Goal: Task Accomplishment & Management: Complete application form

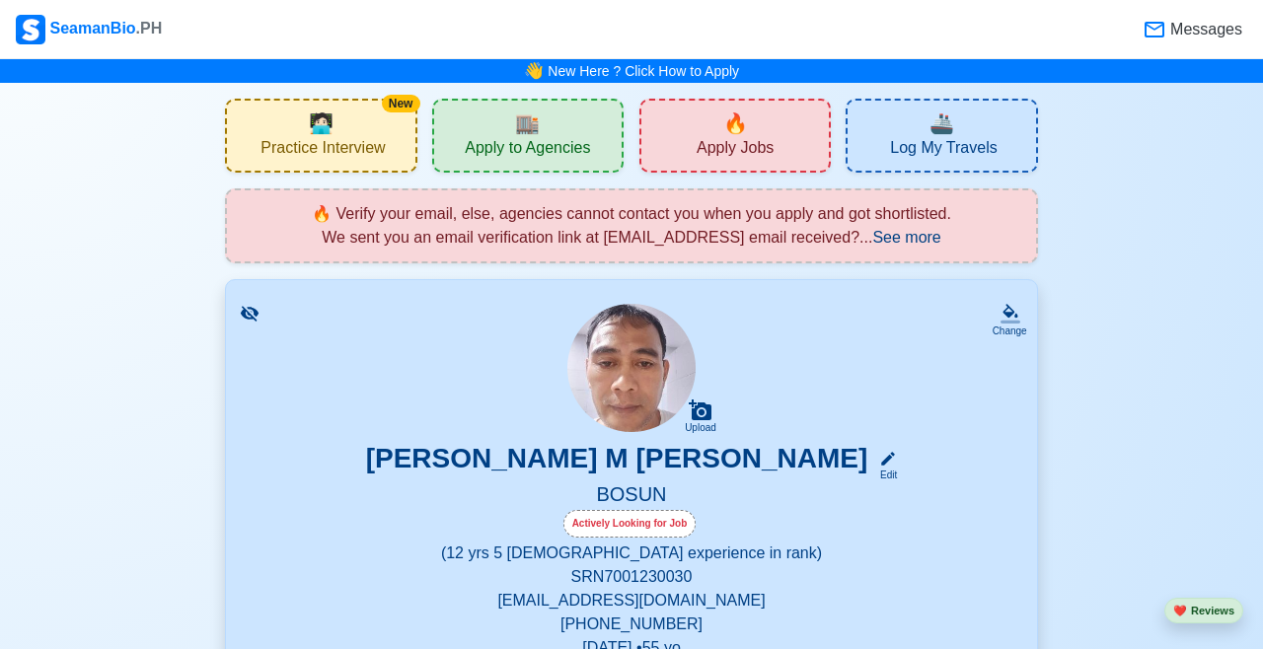
click at [726, 137] on span "🔥" at bounding box center [735, 124] width 25 height 30
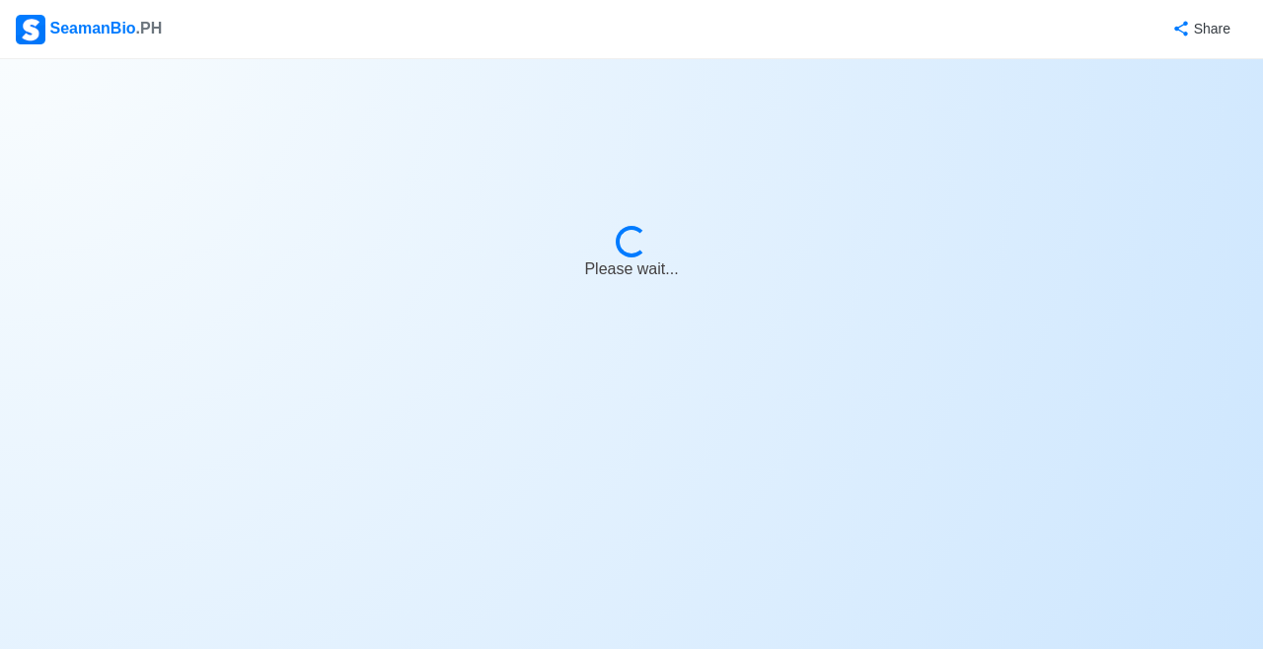
select select "Bosun"
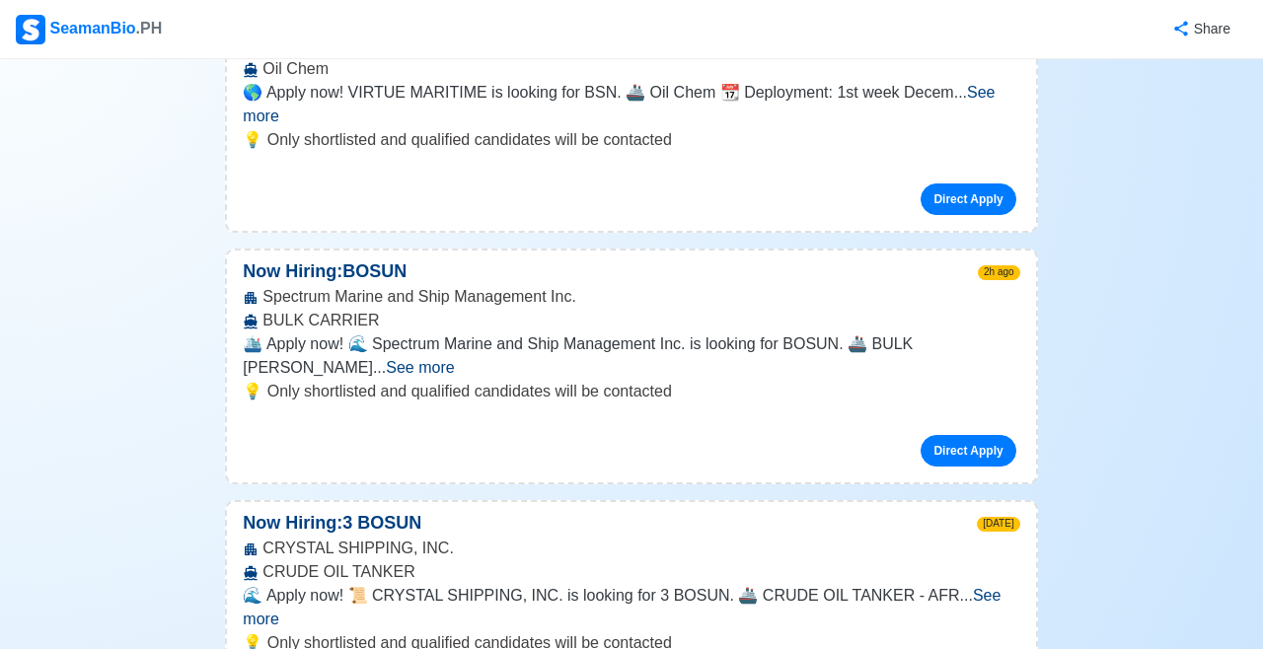
scroll to position [361, 0]
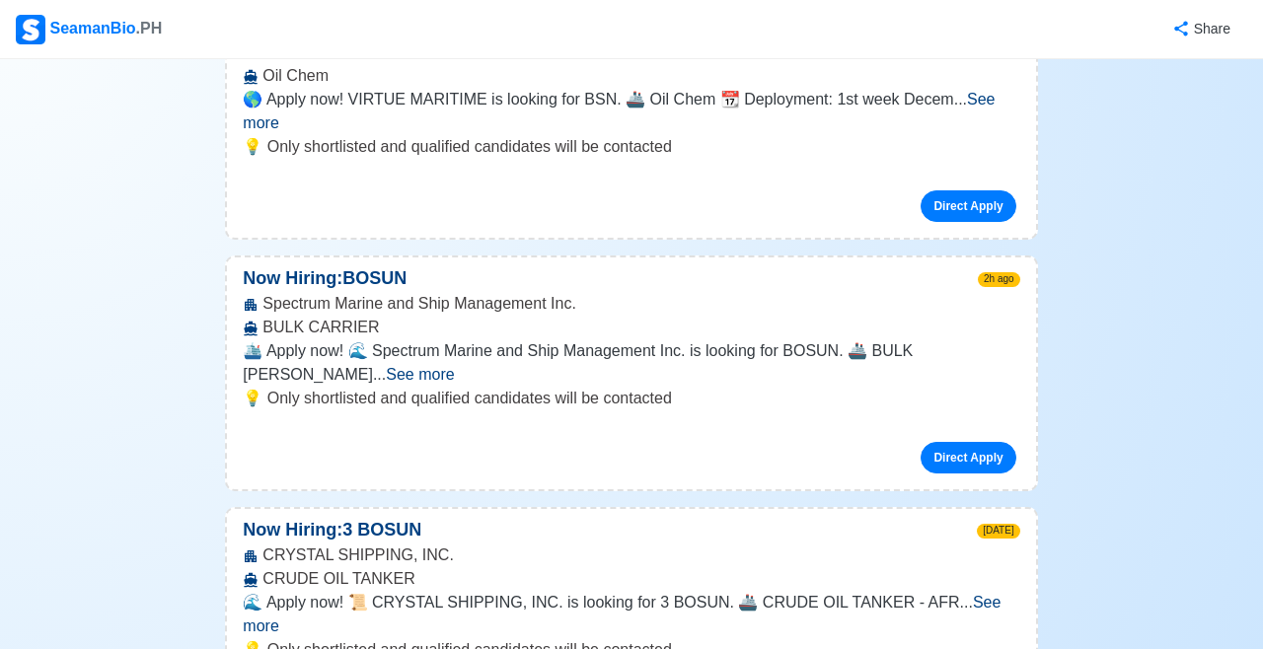
click at [905, 342] on span "🛳️ Apply now! 🌊 Spectrum Marine and Ship Management Inc. is looking for BOSUN. …" at bounding box center [578, 362] width 670 height 40
click at [454, 366] on span "See more" at bounding box center [420, 374] width 68 height 17
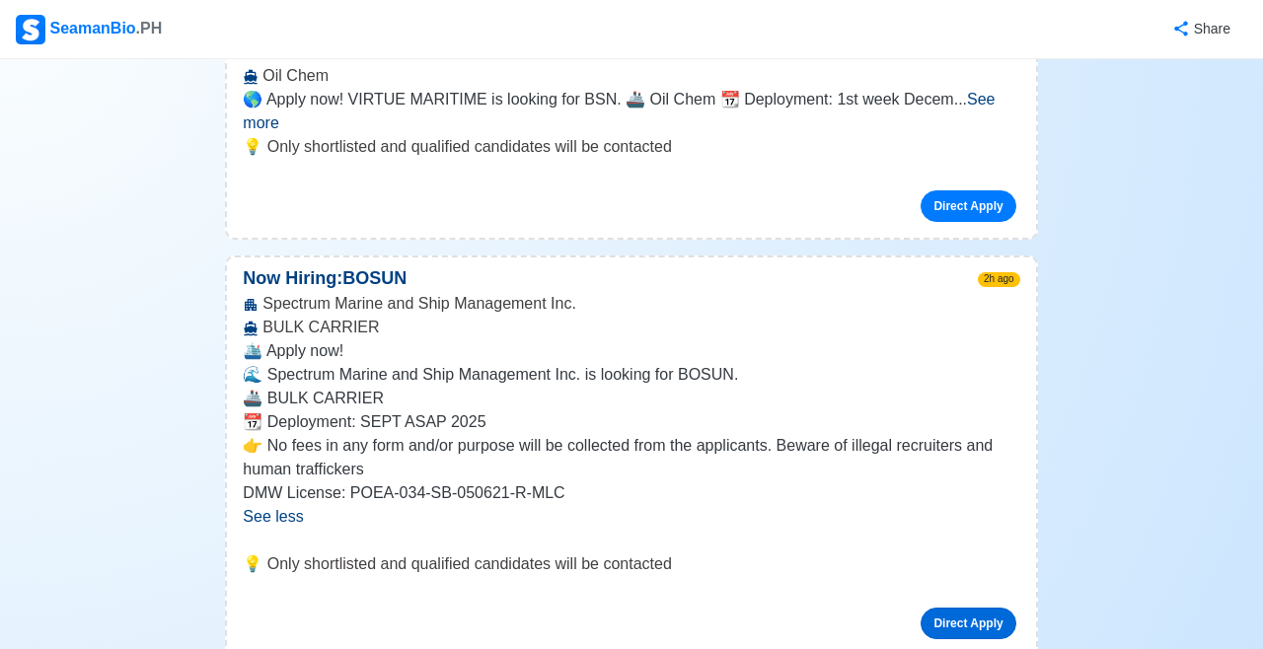
click at [974, 608] on link "Direct Apply" at bounding box center [967, 624] width 95 height 32
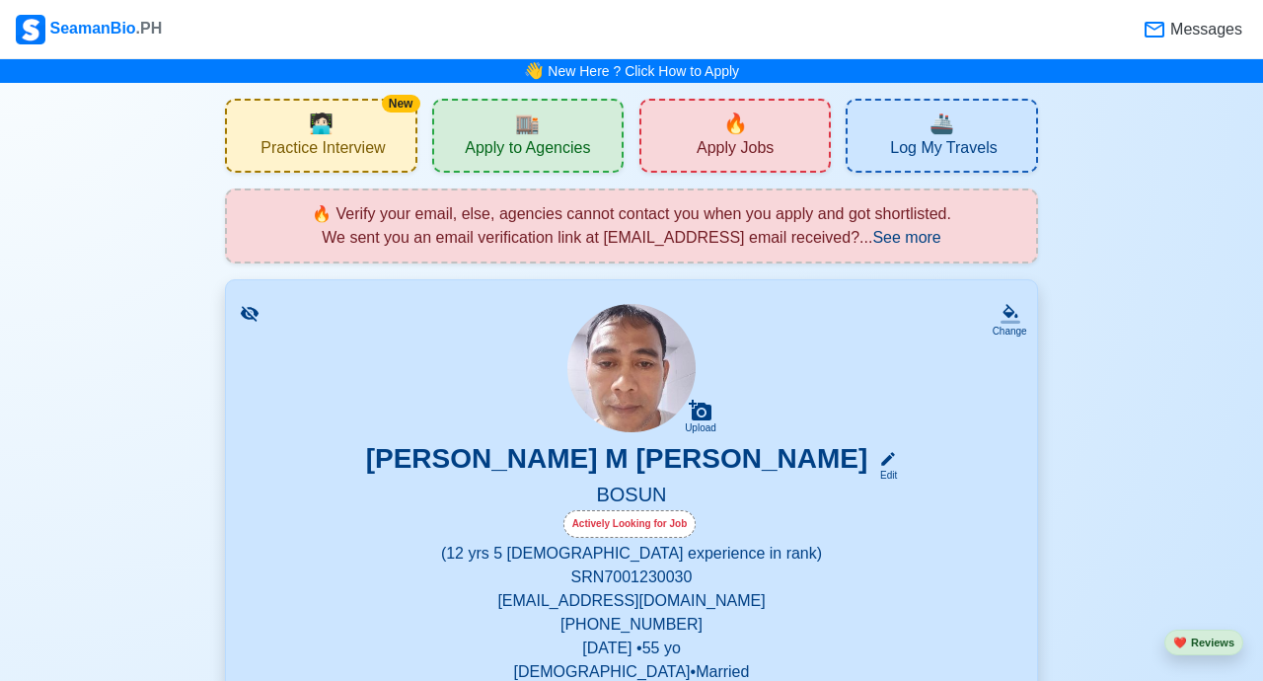
click at [749, 145] on span "Apply Jobs" at bounding box center [734, 150] width 77 height 25
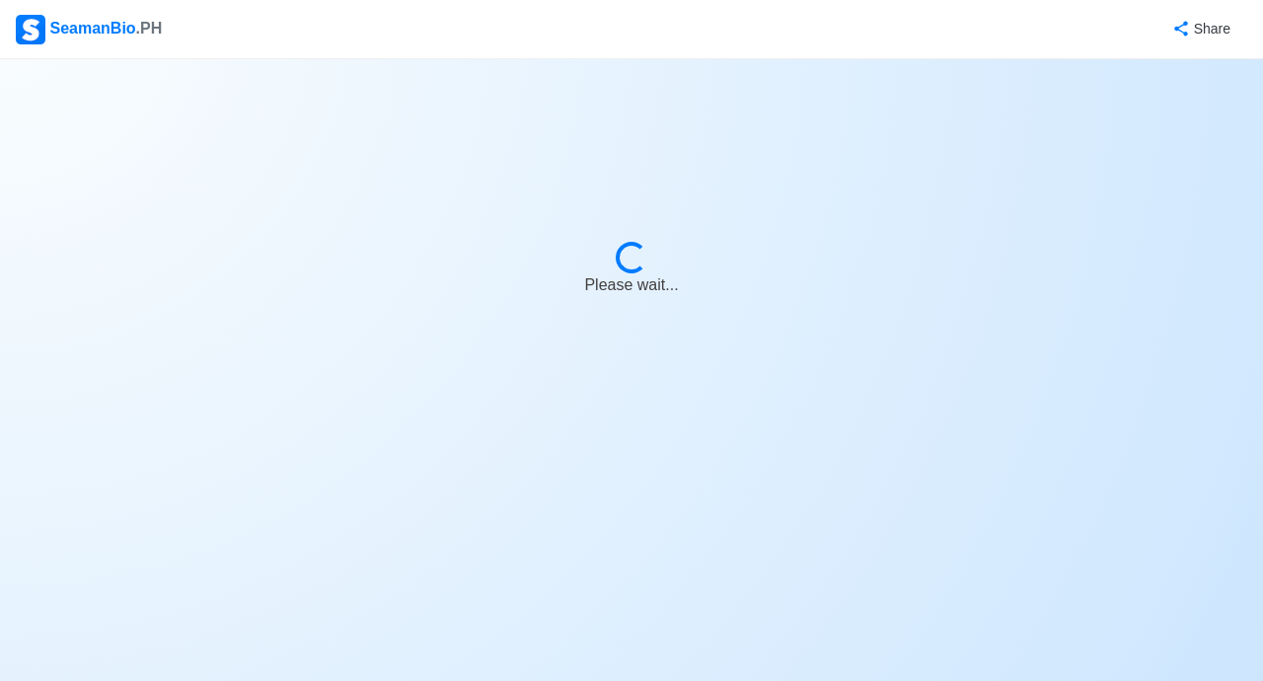
select select "Bosun"
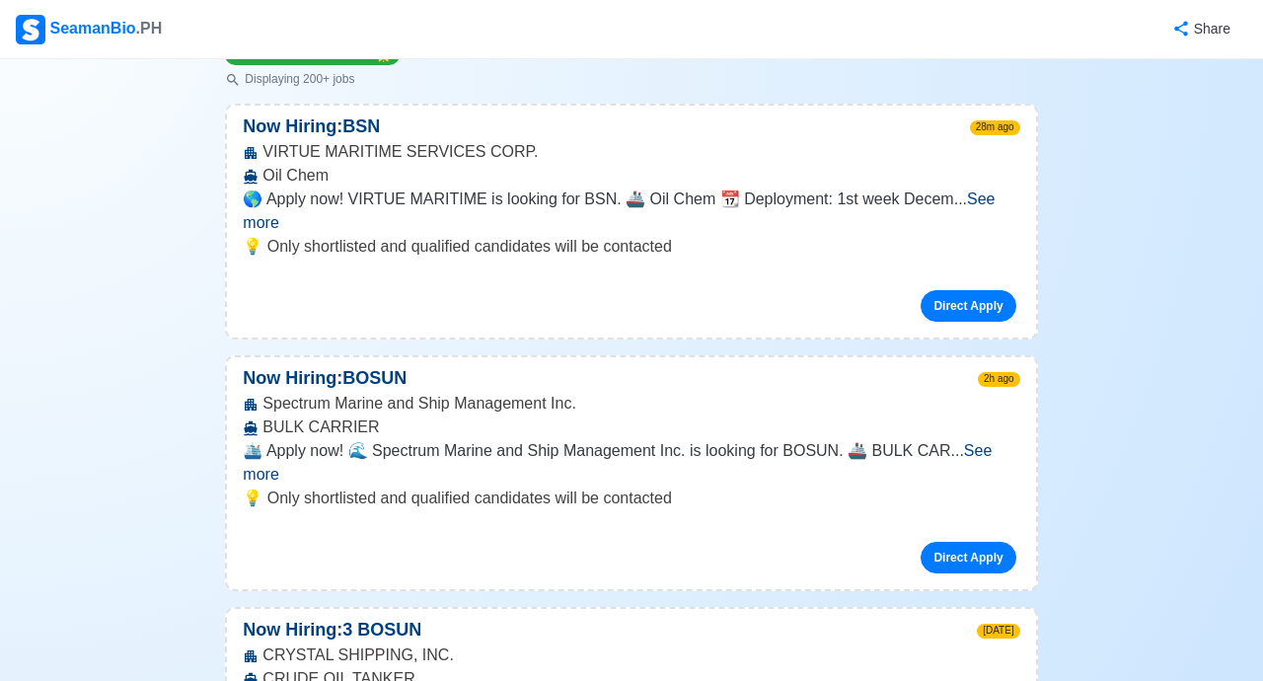
scroll to position [269, 0]
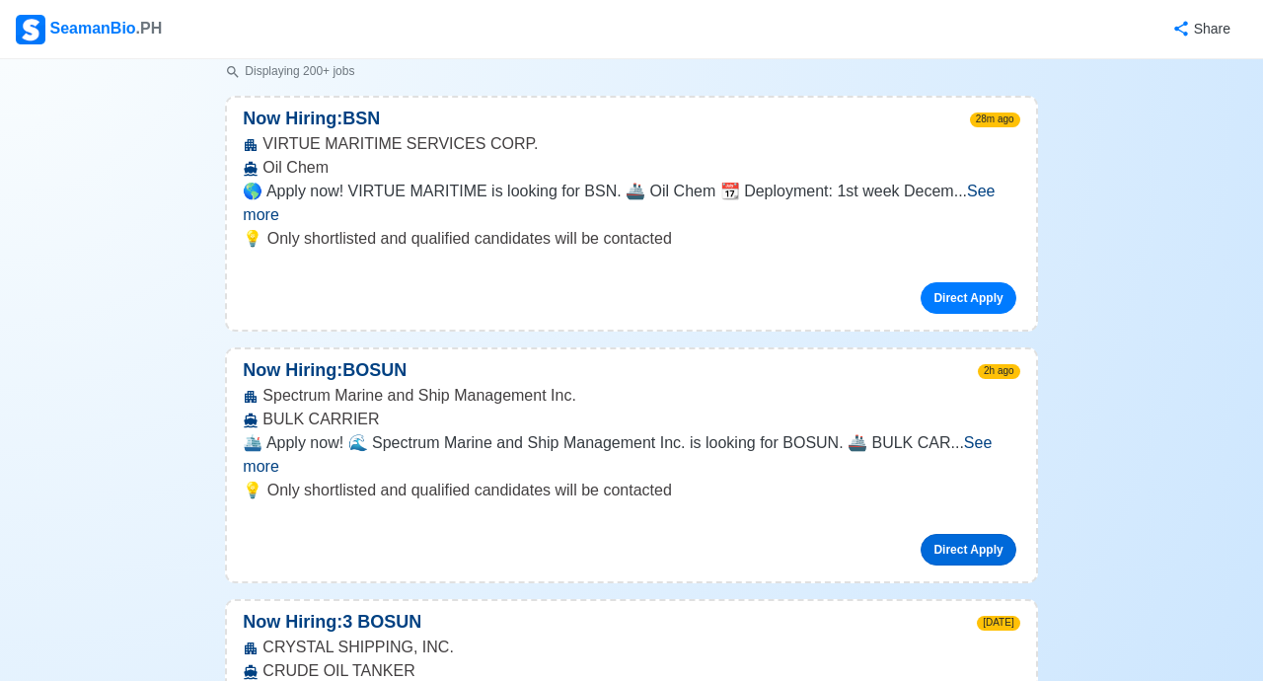
click at [955, 534] on link "Direct Apply" at bounding box center [967, 550] width 95 height 32
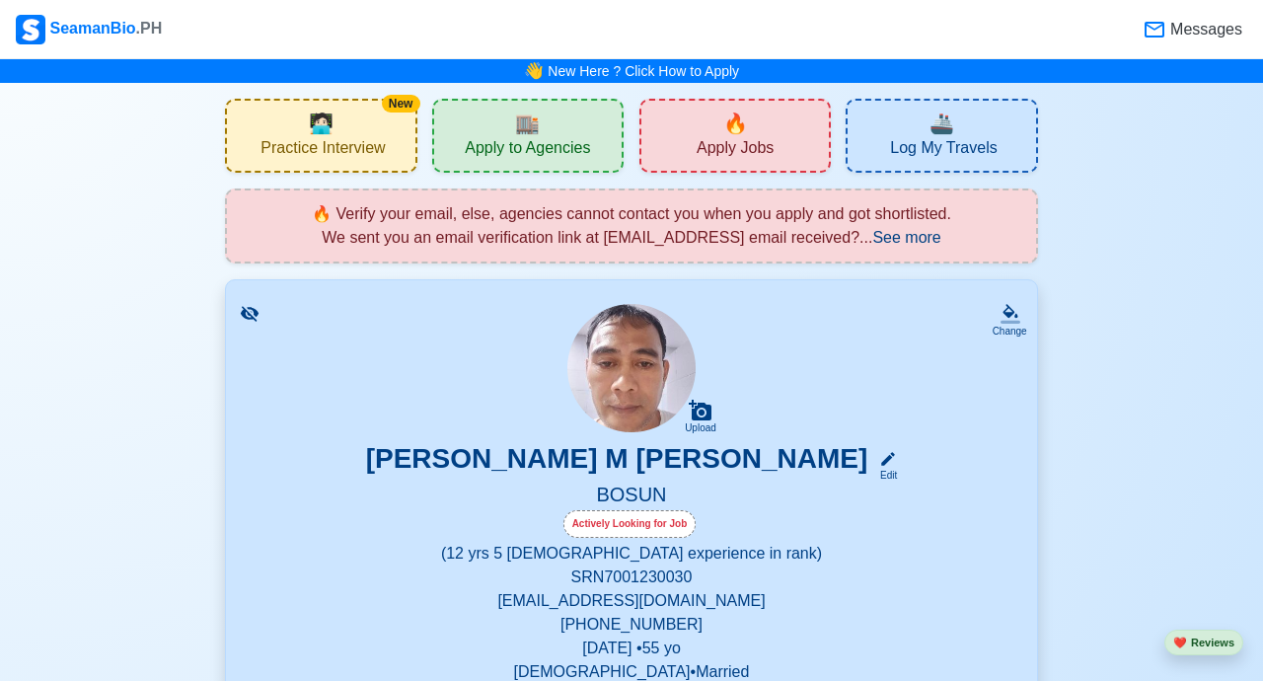
click at [745, 140] on span "Apply Jobs" at bounding box center [734, 150] width 77 height 25
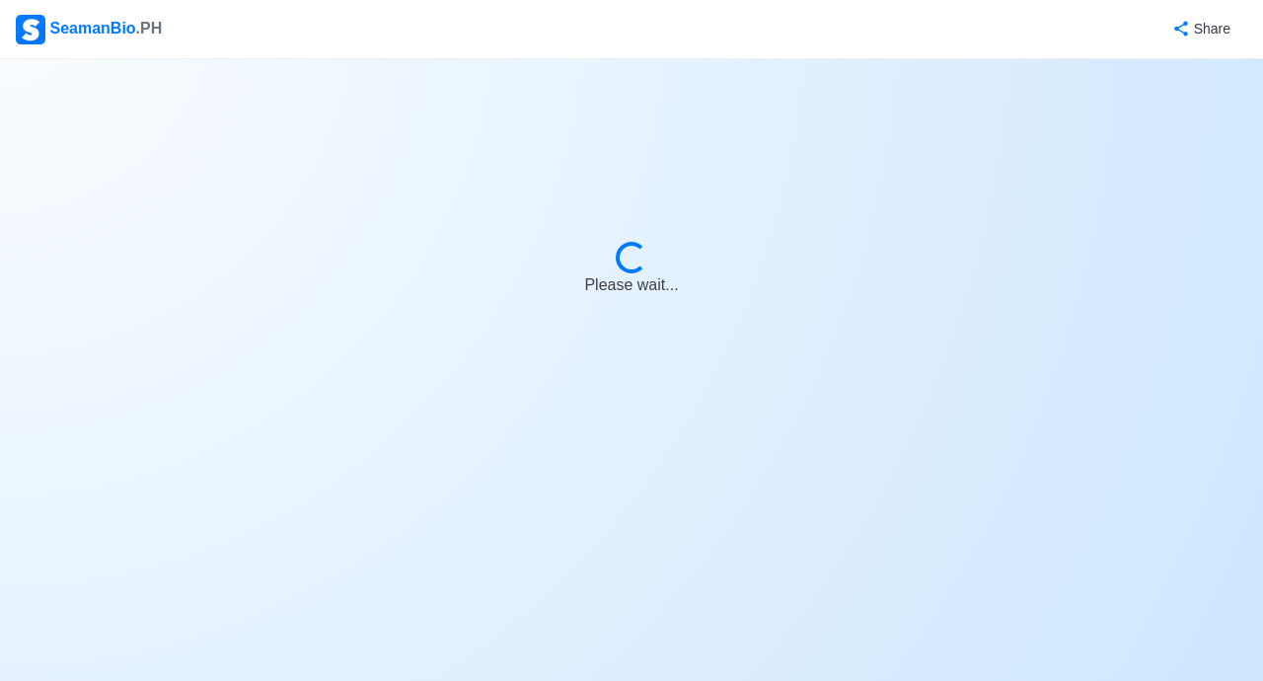
select select "Bosun"
